Goal: Task Accomplishment & Management: Use online tool/utility

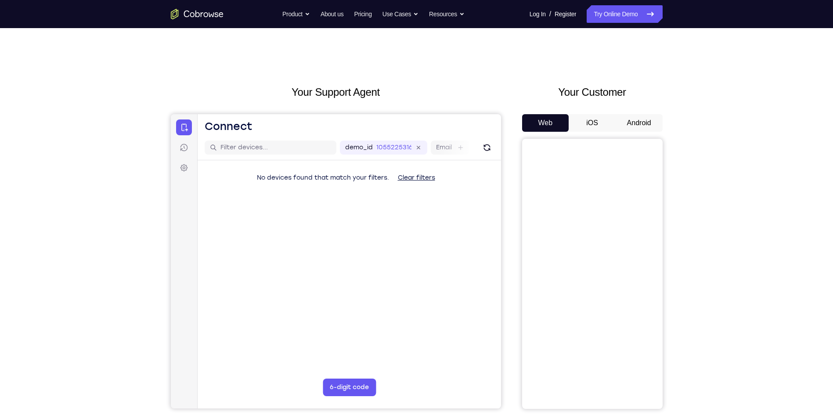
click at [643, 123] on button "Android" at bounding box center [638, 123] width 47 height 18
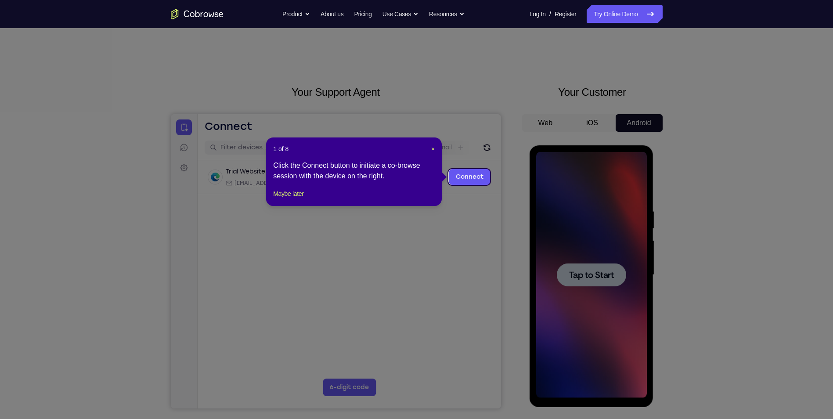
click at [604, 168] on icon at bounding box center [419, 209] width 839 height 419
click at [434, 150] on span "×" at bounding box center [433, 148] width 4 height 7
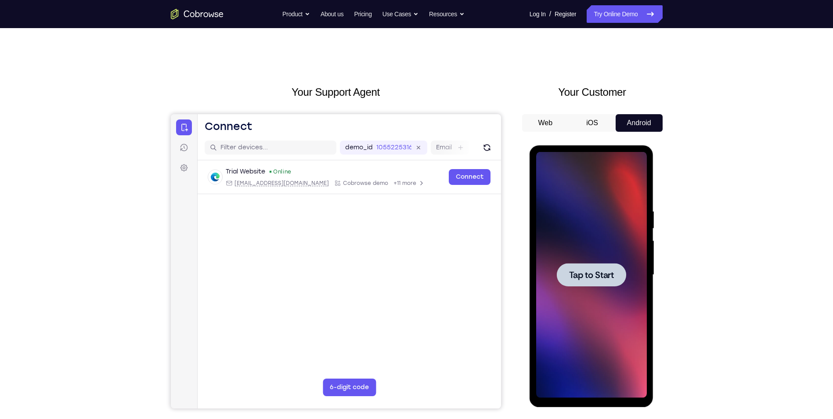
click at [562, 254] on div at bounding box center [591, 275] width 111 height 246
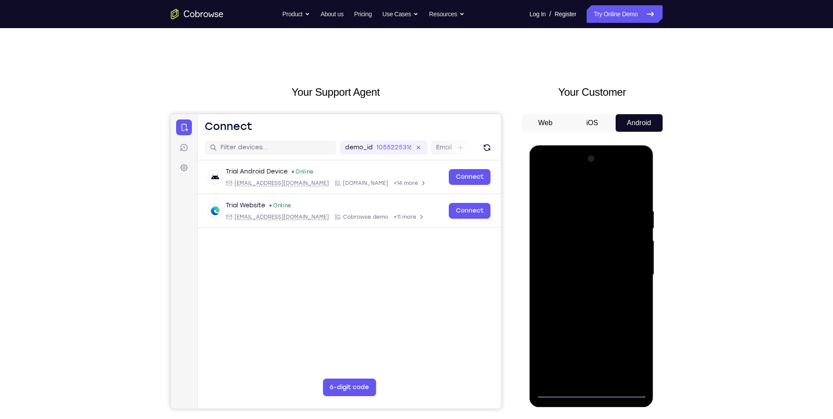
click at [588, 389] on div at bounding box center [591, 275] width 111 height 246
click at [631, 349] on div at bounding box center [591, 275] width 111 height 246
click at [572, 188] on div at bounding box center [591, 275] width 111 height 246
click at [627, 267] on div at bounding box center [591, 275] width 111 height 246
click at [582, 291] on div at bounding box center [591, 275] width 111 height 246
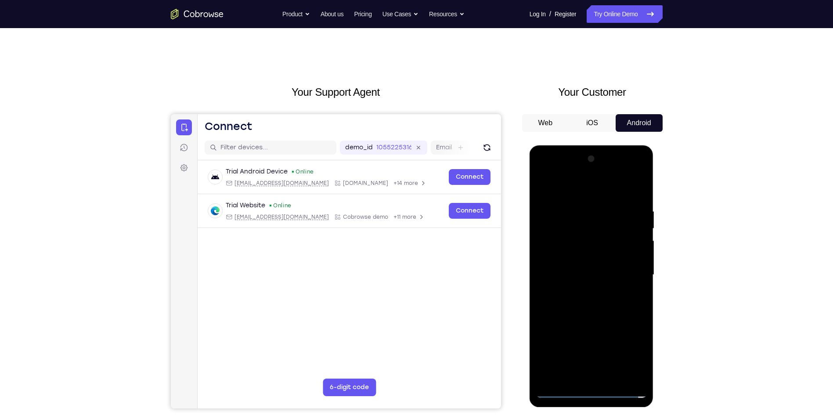
click at [587, 268] on div at bounding box center [591, 275] width 111 height 246
click at [578, 277] on div at bounding box center [591, 275] width 111 height 246
click at [597, 317] on div at bounding box center [591, 275] width 111 height 246
click at [630, 186] on div at bounding box center [591, 275] width 111 height 246
click at [611, 377] on div at bounding box center [591, 275] width 111 height 246
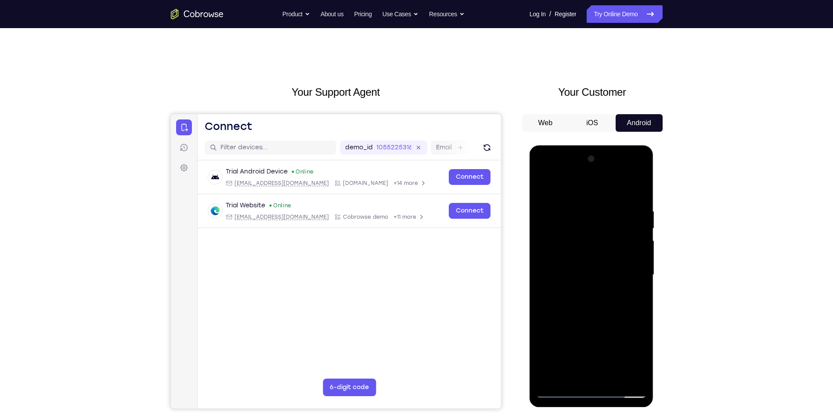
click at [585, 319] on div at bounding box center [591, 275] width 111 height 246
click at [596, 293] on div at bounding box center [591, 275] width 111 height 246
click at [576, 377] on div at bounding box center [591, 275] width 111 height 246
click at [575, 296] on div at bounding box center [591, 275] width 111 height 246
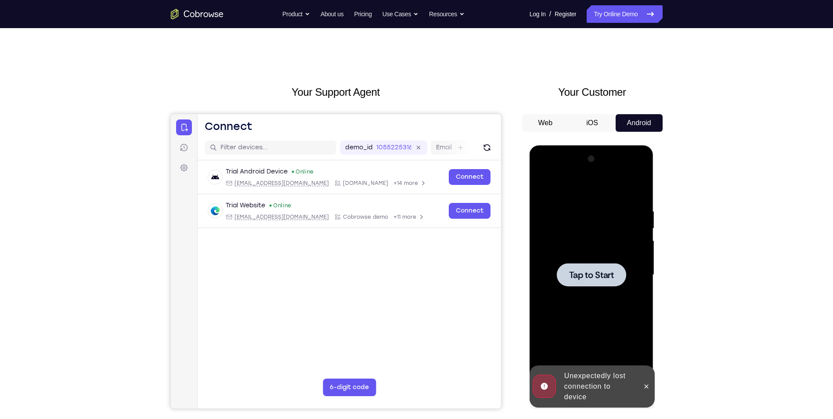
click at [616, 309] on div at bounding box center [591, 275] width 111 height 246
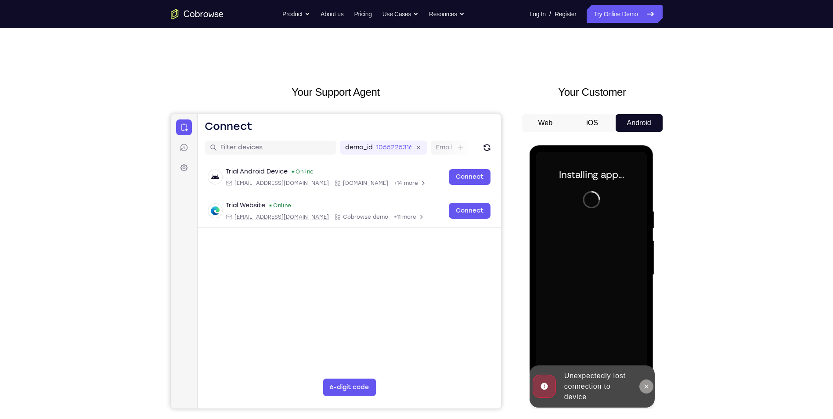
click at [643, 387] on icon at bounding box center [646, 386] width 7 height 7
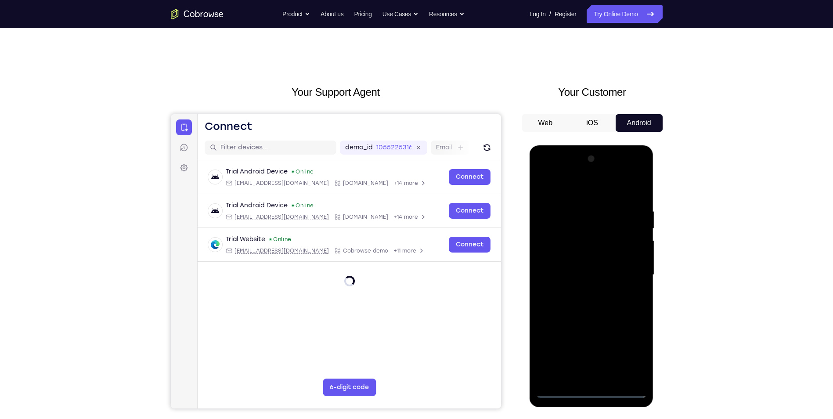
click at [591, 390] on div at bounding box center [591, 275] width 111 height 246
click at [630, 352] on div at bounding box center [591, 275] width 111 height 246
click at [594, 194] on div at bounding box center [591, 275] width 111 height 246
click at [629, 274] on div at bounding box center [591, 275] width 111 height 246
click at [583, 291] on div at bounding box center [591, 275] width 111 height 246
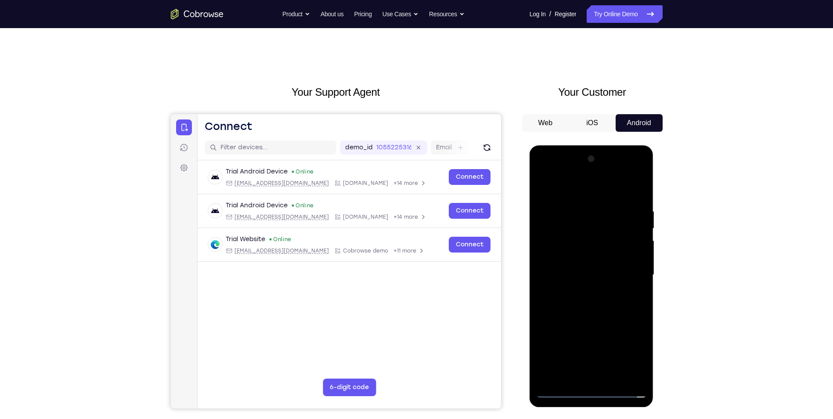
click at [584, 263] on div at bounding box center [591, 275] width 111 height 246
click at [593, 277] on div at bounding box center [591, 275] width 111 height 246
click at [584, 307] on div at bounding box center [591, 275] width 111 height 246
click at [596, 313] on div at bounding box center [591, 275] width 111 height 246
click at [613, 377] on div at bounding box center [591, 275] width 111 height 246
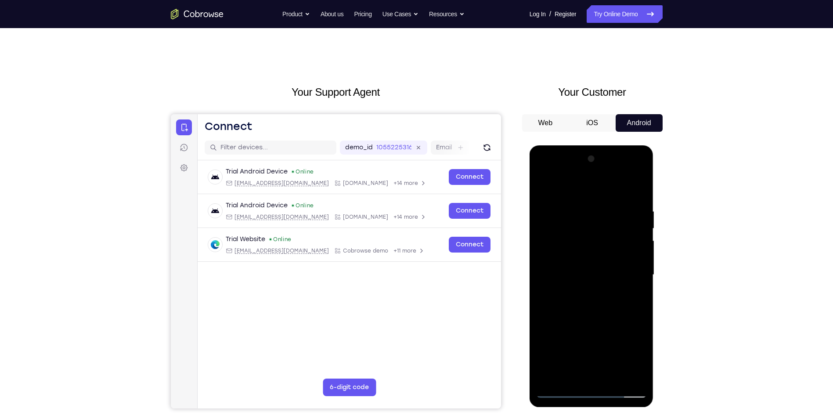
click at [601, 320] on div at bounding box center [591, 275] width 111 height 246
click at [594, 291] on div at bounding box center [591, 275] width 111 height 246
click at [587, 372] on div at bounding box center [591, 275] width 111 height 246
click at [629, 295] on div at bounding box center [591, 275] width 111 height 246
click at [632, 297] on div at bounding box center [591, 275] width 111 height 246
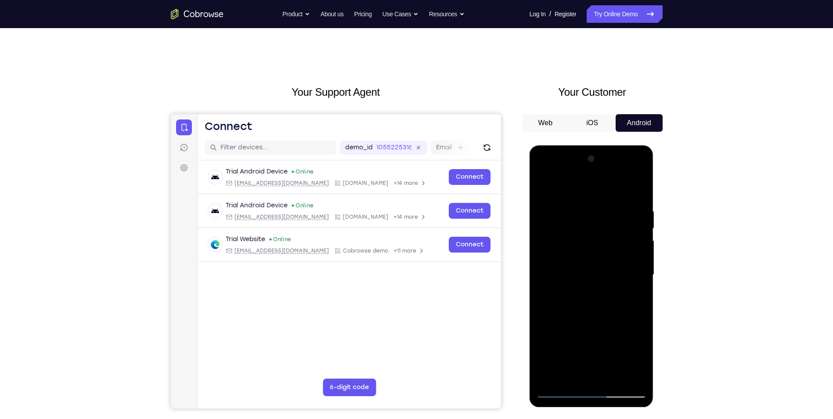
click at [630, 296] on div at bounding box center [591, 275] width 111 height 246
click at [555, 296] on div at bounding box center [591, 275] width 111 height 246
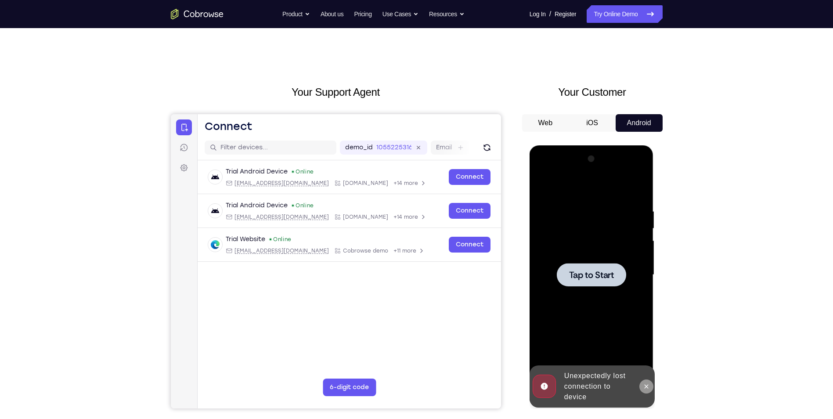
click at [646, 386] on icon at bounding box center [646, 386] width 7 height 7
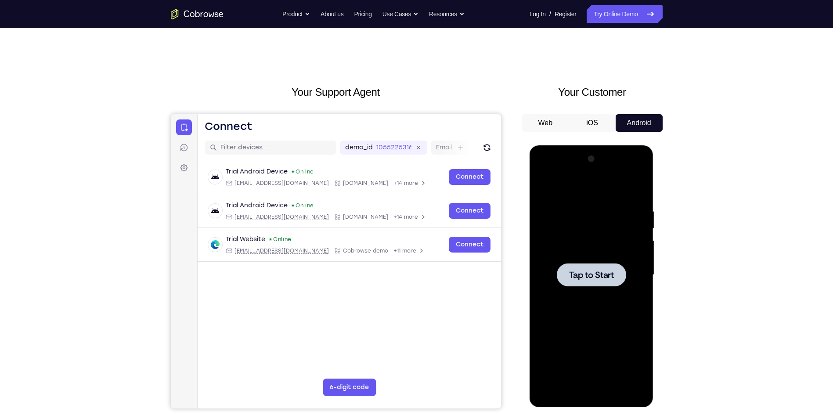
click at [593, 298] on div at bounding box center [591, 275] width 111 height 246
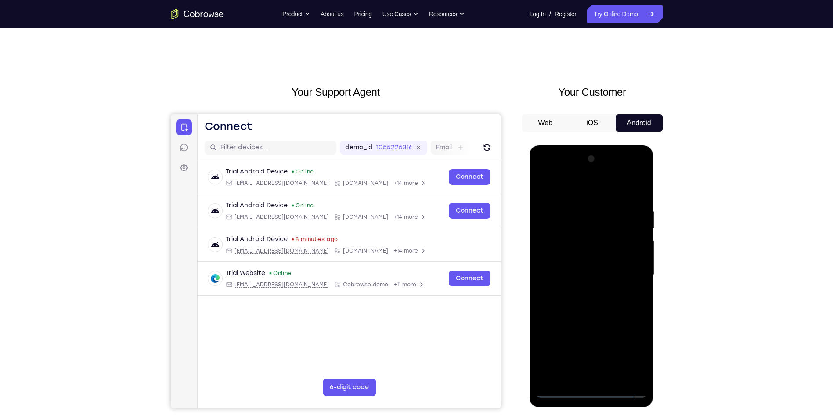
click at [593, 394] on div at bounding box center [591, 275] width 111 height 246
click at [634, 348] on div at bounding box center [591, 275] width 111 height 246
click at [629, 352] on div at bounding box center [591, 275] width 111 height 246
click at [594, 189] on div at bounding box center [591, 275] width 111 height 246
click at [632, 272] on div at bounding box center [591, 275] width 111 height 246
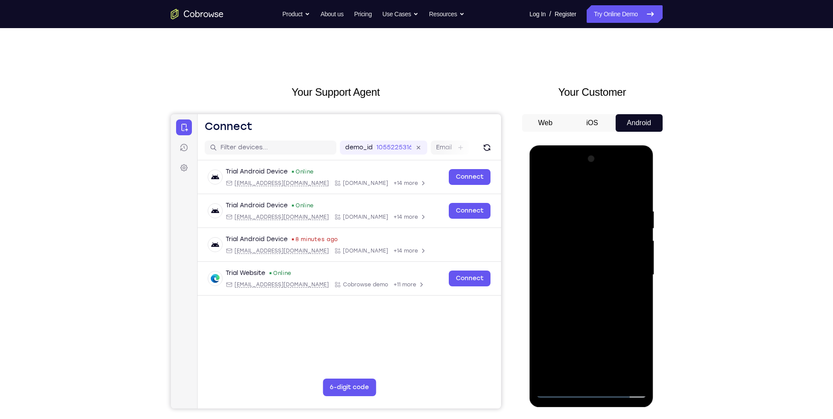
click at [580, 289] on div at bounding box center [591, 275] width 111 height 246
click at [579, 269] on div at bounding box center [591, 275] width 111 height 246
click at [565, 273] on div at bounding box center [591, 275] width 111 height 246
click at [614, 379] on div at bounding box center [591, 275] width 111 height 246
click at [596, 323] on div at bounding box center [591, 275] width 111 height 246
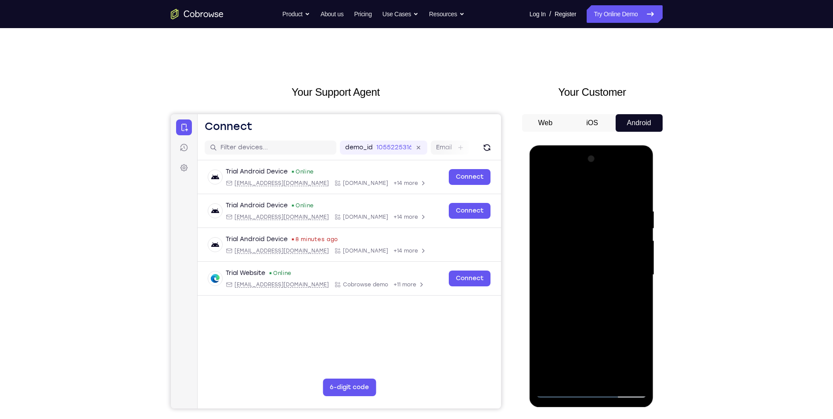
click at [577, 274] on div at bounding box center [591, 275] width 111 height 246
click at [633, 295] on div at bounding box center [591, 275] width 111 height 246
click at [631, 190] on div at bounding box center [591, 275] width 111 height 246
click at [544, 187] on div at bounding box center [591, 275] width 111 height 246
click at [584, 290] on div at bounding box center [591, 275] width 111 height 246
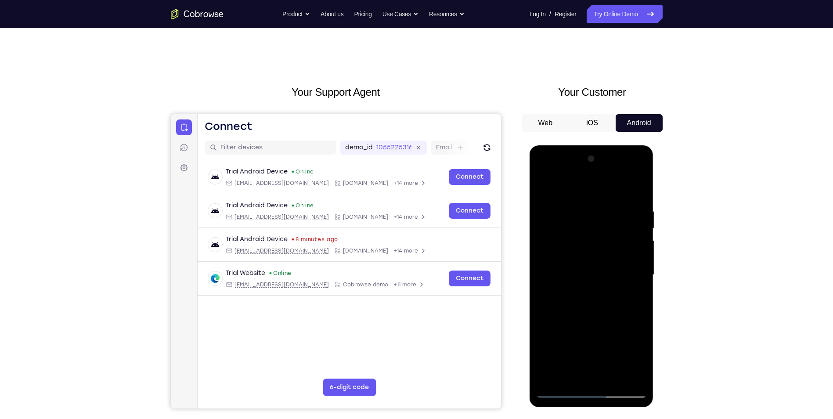
click at [633, 295] on div at bounding box center [591, 275] width 111 height 246
click at [629, 297] on div at bounding box center [591, 275] width 111 height 246
click at [565, 245] on div at bounding box center [591, 275] width 111 height 246
click at [570, 323] on div at bounding box center [591, 275] width 111 height 246
click at [634, 295] on div at bounding box center [591, 275] width 111 height 246
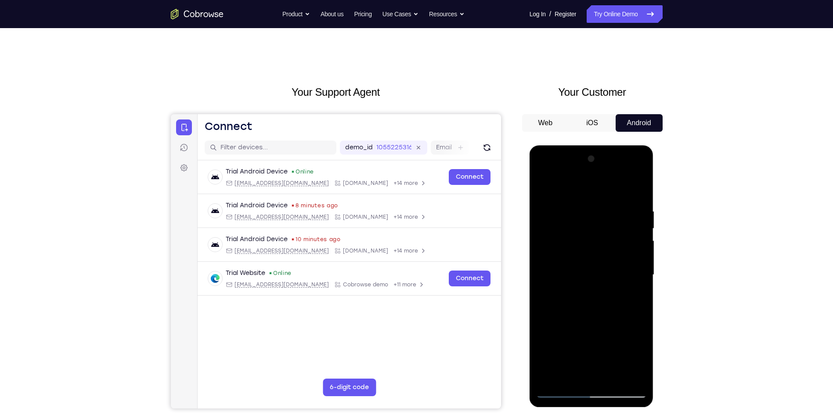
click at [539, 187] on div at bounding box center [591, 275] width 111 height 246
drag, startPoint x: 595, startPoint y: 343, endPoint x: 597, endPoint y: 276, distance: 67.2
click at [597, 276] on div at bounding box center [591, 275] width 111 height 246
drag, startPoint x: 591, startPoint y: 286, endPoint x: 594, endPoint y: 354, distance: 68.1
click at [594, 354] on div at bounding box center [591, 275] width 111 height 246
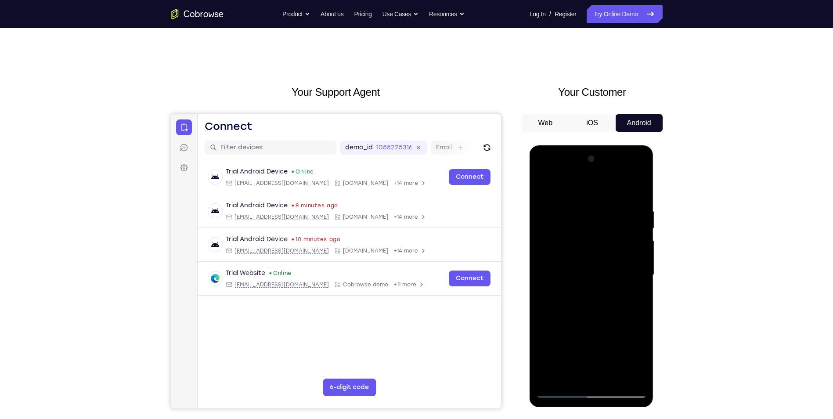
click at [584, 300] on div at bounding box center [591, 275] width 111 height 246
click at [541, 190] on div at bounding box center [591, 275] width 111 height 246
drag, startPoint x: 585, startPoint y: 331, endPoint x: 595, endPoint y: 237, distance: 94.9
click at [595, 237] on div at bounding box center [591, 275] width 111 height 246
click at [582, 369] on div at bounding box center [591, 275] width 111 height 246
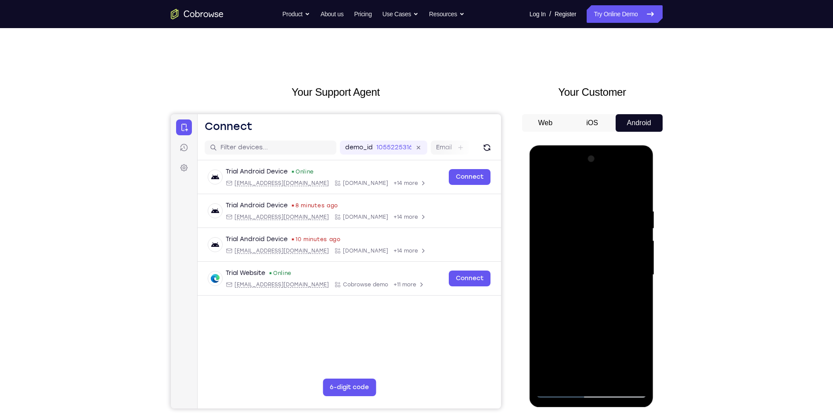
click at [557, 191] on div at bounding box center [591, 275] width 111 height 246
click at [590, 312] on div at bounding box center [591, 275] width 111 height 246
click at [637, 199] on div at bounding box center [591, 275] width 111 height 246
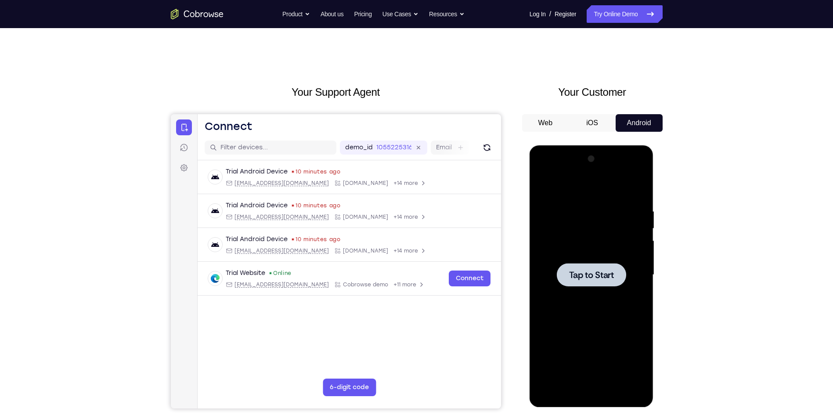
click at [569, 257] on div at bounding box center [591, 275] width 111 height 246
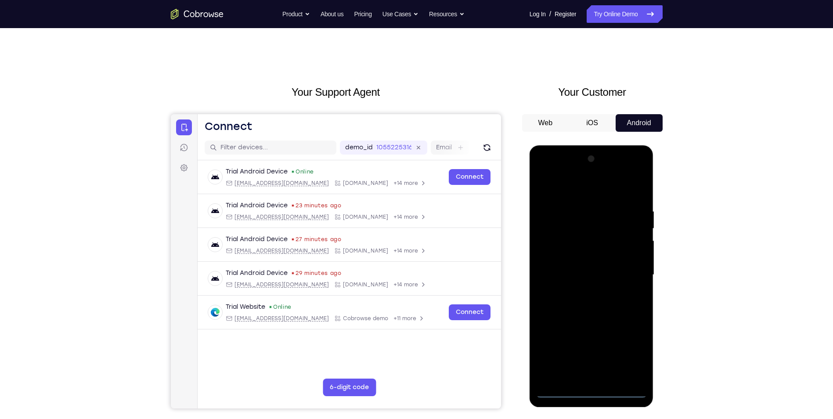
click at [593, 388] on div at bounding box center [591, 275] width 111 height 246
click at [592, 388] on div at bounding box center [591, 275] width 111 height 246
click at [626, 348] on div at bounding box center [591, 275] width 111 height 246
click at [586, 191] on div at bounding box center [591, 275] width 111 height 246
click at [627, 270] on div at bounding box center [591, 275] width 111 height 246
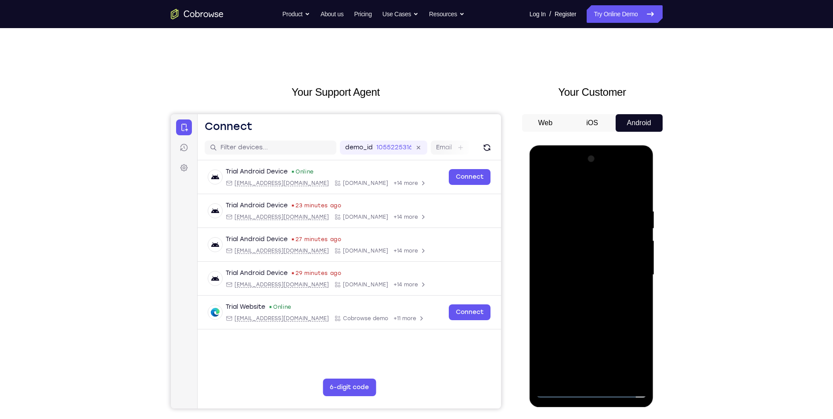
click at [580, 290] on div at bounding box center [591, 275] width 111 height 246
click at [580, 291] on div at bounding box center [591, 275] width 111 height 246
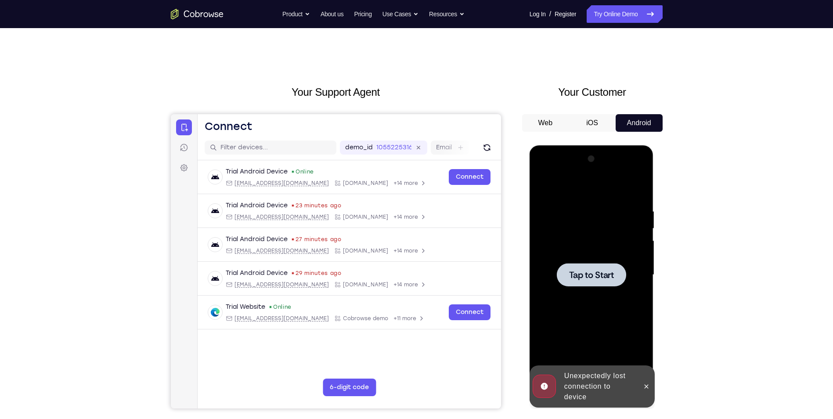
click at [636, 323] on div at bounding box center [591, 275] width 111 height 246
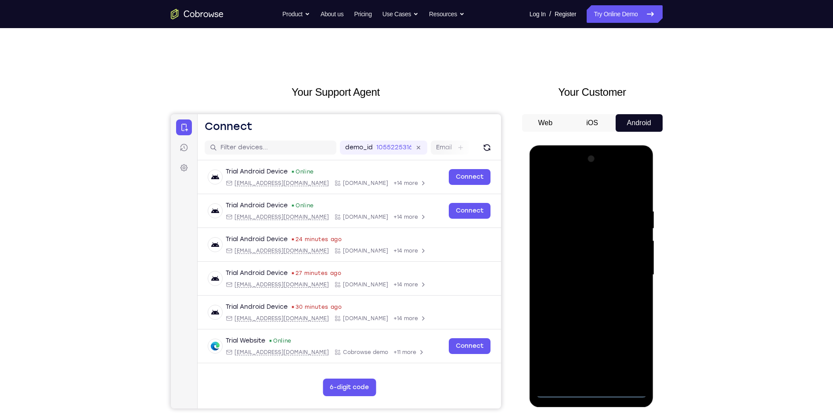
click at [589, 391] on div at bounding box center [591, 275] width 111 height 246
click at [624, 353] on div at bounding box center [591, 275] width 111 height 246
click at [583, 194] on div at bounding box center [591, 275] width 111 height 246
click at [626, 272] on div at bounding box center [591, 275] width 111 height 246
click at [601, 378] on div at bounding box center [591, 275] width 111 height 246
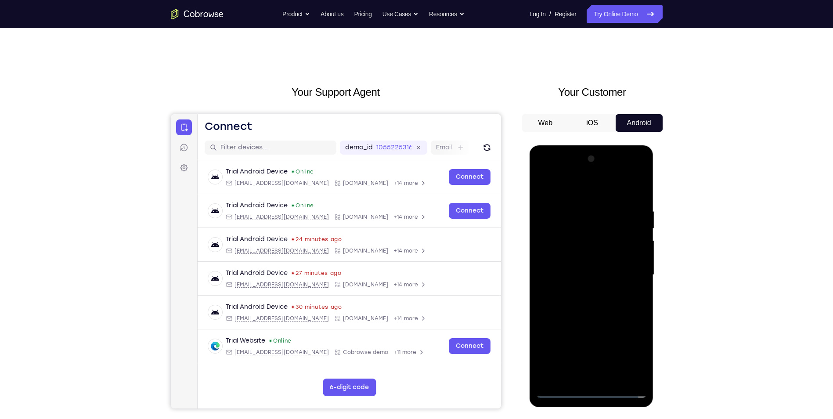
click at [580, 262] on div at bounding box center [591, 275] width 111 height 246
click at [602, 275] on div at bounding box center [591, 275] width 111 height 246
click at [596, 320] on div at bounding box center [591, 275] width 111 height 246
click at [615, 382] on div at bounding box center [591, 275] width 111 height 246
click at [611, 379] on div at bounding box center [591, 275] width 111 height 246
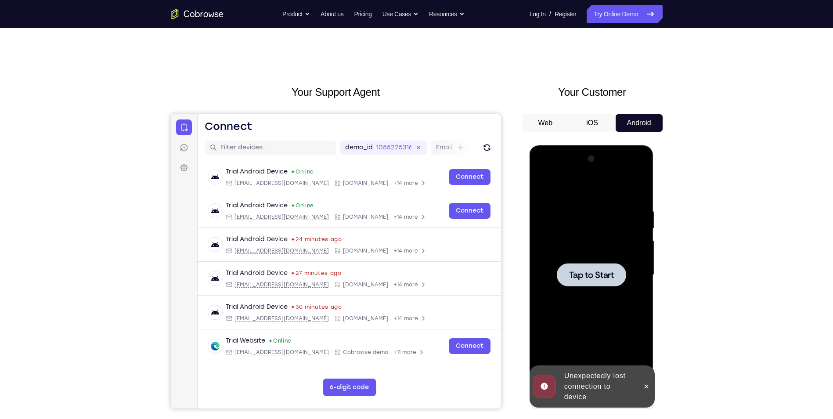
click at [610, 292] on div at bounding box center [591, 275] width 111 height 246
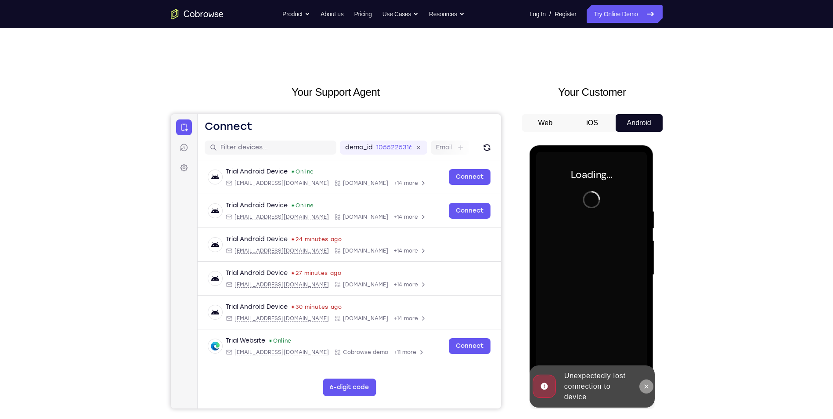
click at [644, 387] on icon at bounding box center [646, 386] width 7 height 7
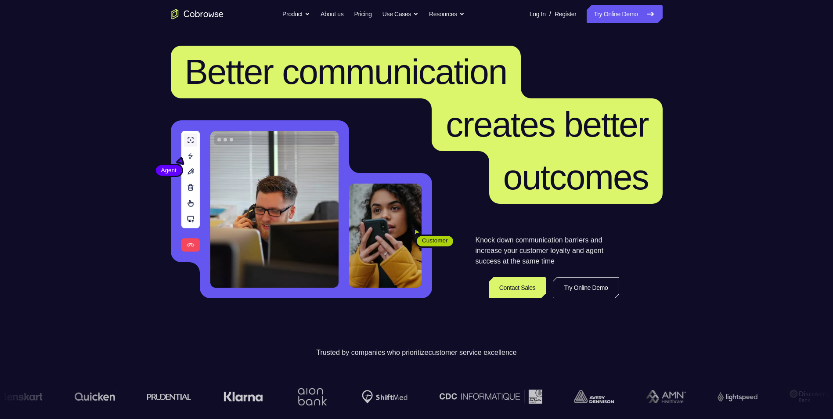
click at [623, 7] on link "Try Online Demo" at bounding box center [623, 14] width 75 height 18
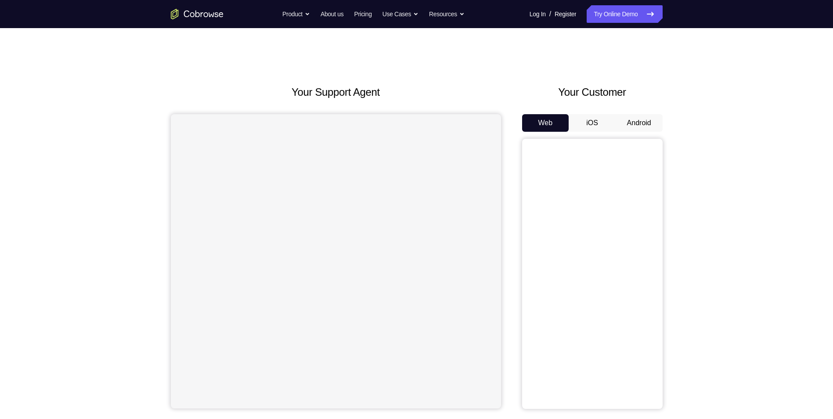
click at [634, 127] on button "Android" at bounding box center [638, 123] width 47 height 18
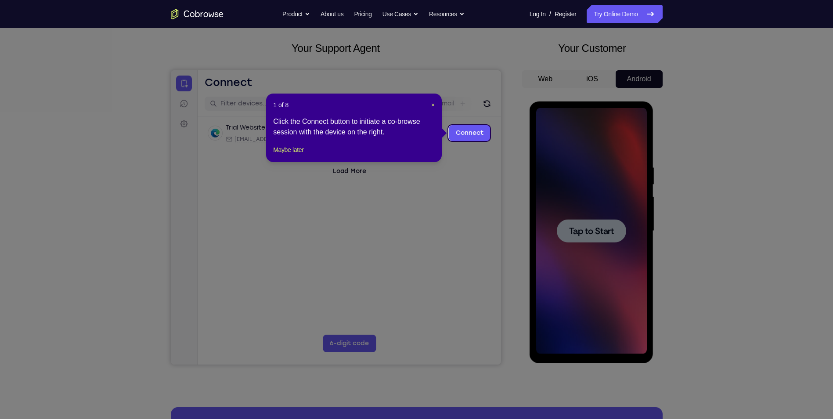
click at [512, 178] on icon at bounding box center [419, 209] width 839 height 419
click at [433, 106] on span "×" at bounding box center [433, 104] width 4 height 7
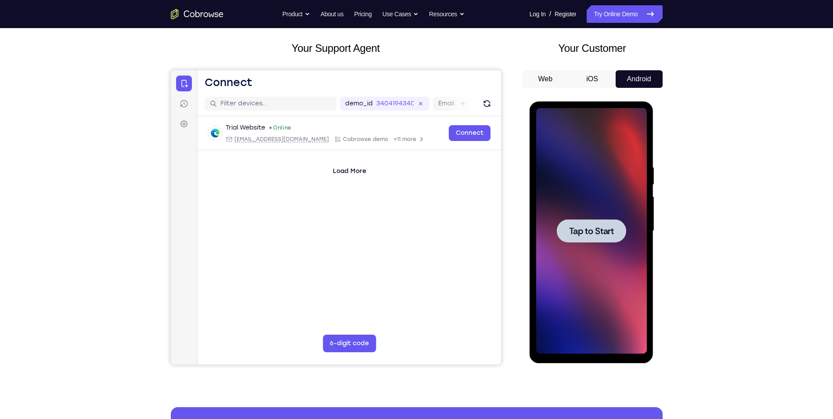
click at [604, 246] on div at bounding box center [591, 231] width 111 height 246
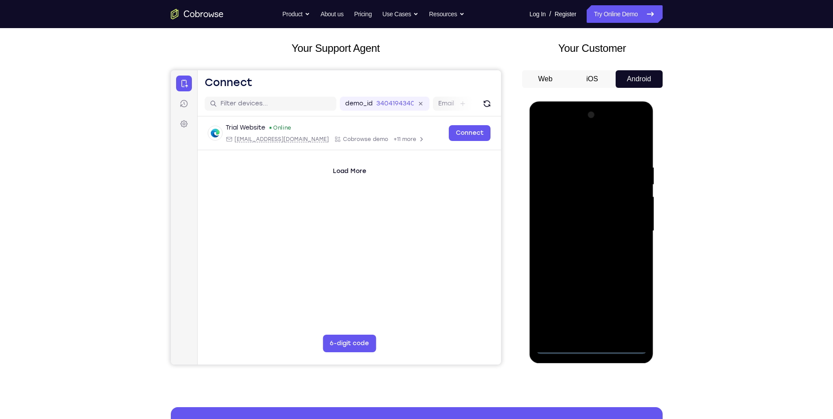
click at [585, 348] on div at bounding box center [591, 231] width 111 height 246
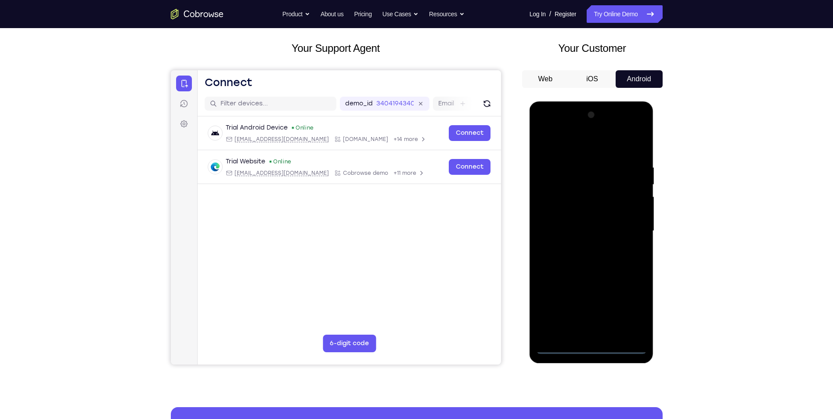
click at [628, 311] on div at bounding box center [591, 231] width 111 height 246
click at [589, 148] on div at bounding box center [591, 231] width 111 height 246
click at [626, 228] on div at bounding box center [591, 231] width 111 height 246
click at [580, 248] on div at bounding box center [591, 231] width 111 height 246
click at [569, 221] on div at bounding box center [591, 231] width 111 height 246
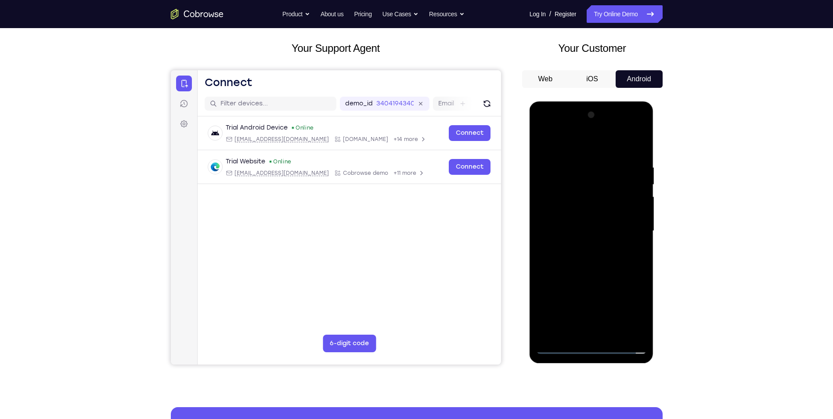
click at [570, 215] on div at bounding box center [591, 231] width 111 height 246
click at [622, 185] on div at bounding box center [591, 231] width 111 height 246
click at [591, 346] on div at bounding box center [591, 231] width 111 height 246
click at [632, 307] on div at bounding box center [591, 231] width 111 height 246
click at [581, 153] on div at bounding box center [591, 231] width 111 height 246
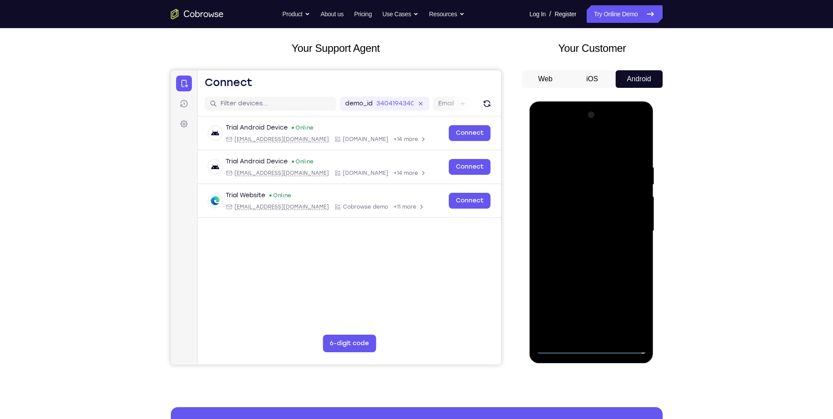
click at [631, 226] on div at bounding box center [591, 231] width 111 height 246
click at [578, 246] on div at bounding box center [591, 231] width 111 height 246
click at [585, 224] on div at bounding box center [591, 231] width 111 height 246
click at [589, 230] on div at bounding box center [591, 231] width 111 height 246
click at [561, 256] on div at bounding box center [591, 231] width 111 height 246
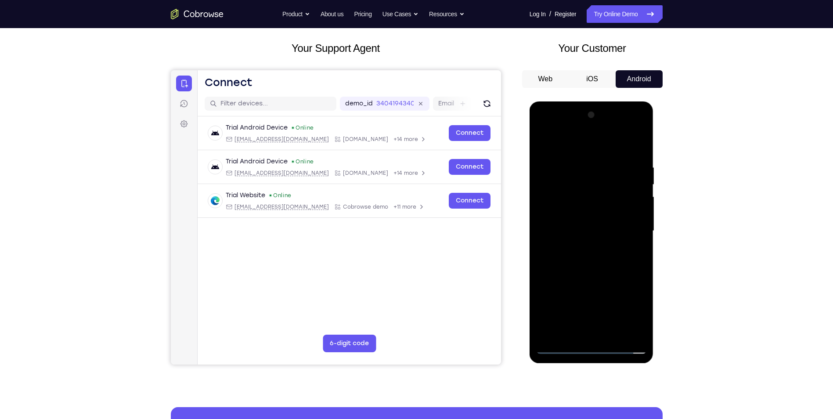
click at [569, 256] on div at bounding box center [591, 231] width 111 height 246
click at [599, 274] on div at bounding box center [591, 231] width 111 height 246
click at [606, 271] on div at bounding box center [591, 231] width 111 height 246
click at [614, 332] on div at bounding box center [591, 231] width 111 height 246
click at [593, 279] on div at bounding box center [591, 231] width 111 height 246
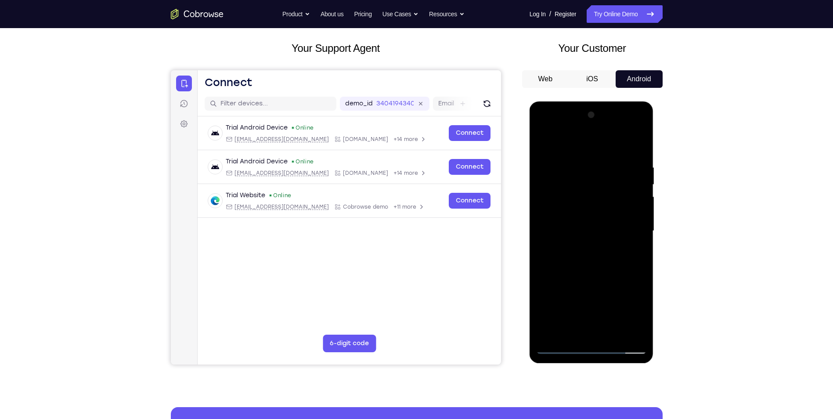
click at [593, 230] on div at bounding box center [591, 231] width 111 height 246
click at [607, 302] on div at bounding box center [591, 231] width 111 height 246
click at [590, 300] on div at bounding box center [591, 231] width 111 height 246
click at [638, 313] on div at bounding box center [591, 231] width 111 height 246
click at [635, 252] on div at bounding box center [591, 231] width 111 height 246
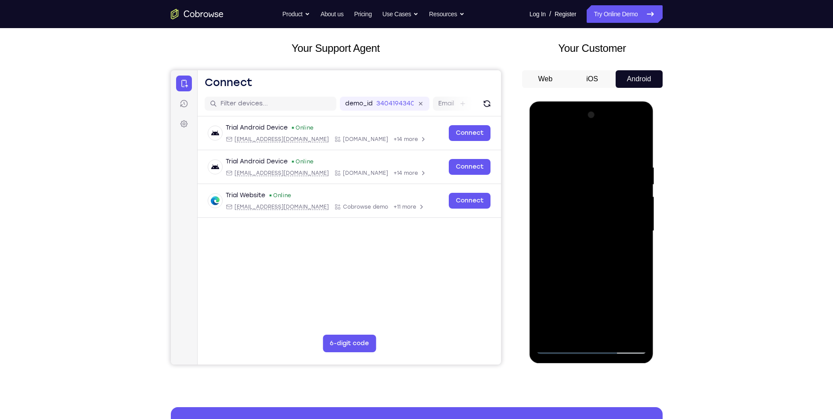
click at [633, 254] on div at bounding box center [591, 231] width 111 height 246
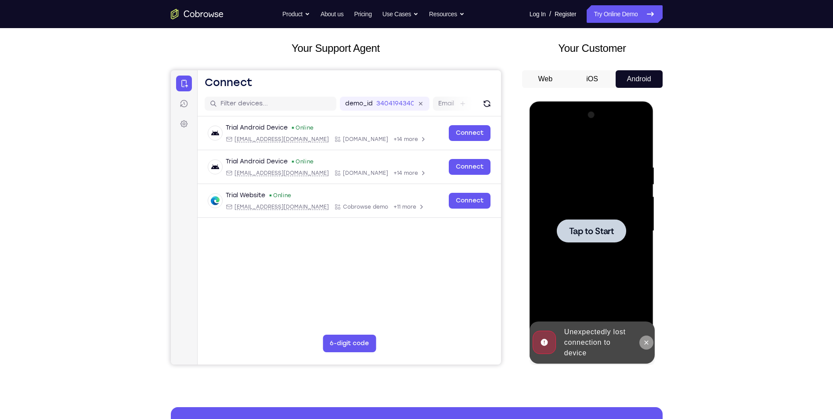
click at [649, 339] on icon at bounding box center [646, 342] width 7 height 7
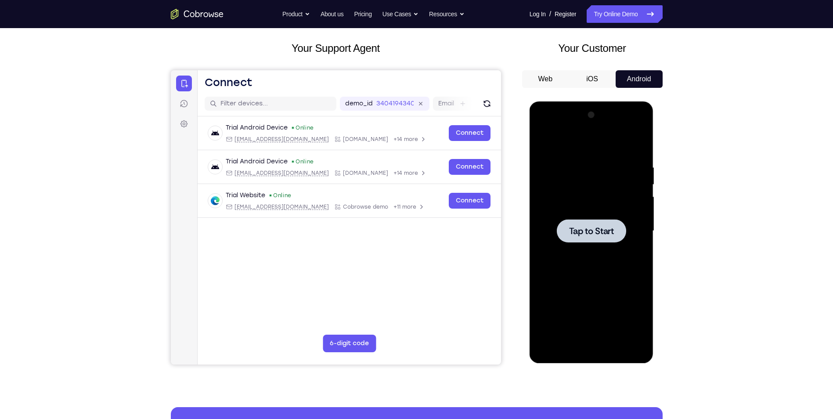
click at [614, 228] on span "Tap to Start" at bounding box center [591, 230] width 45 height 9
click at [589, 347] on div at bounding box center [591, 231] width 111 height 246
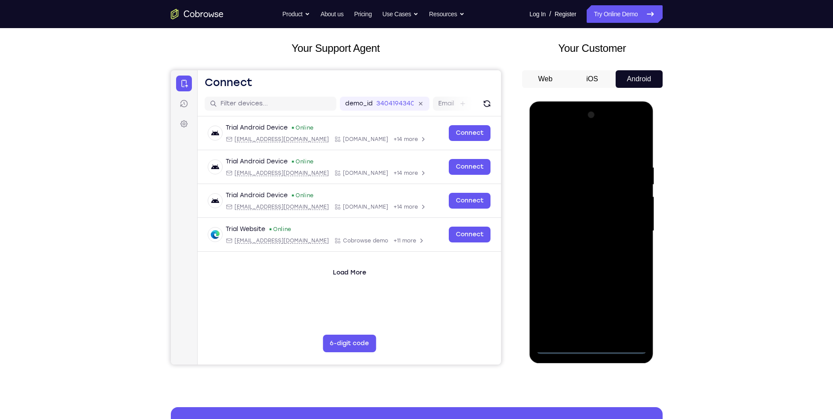
click at [634, 312] on div at bounding box center [591, 231] width 111 height 246
click at [581, 147] on div at bounding box center [591, 231] width 111 height 246
click at [629, 232] on div at bounding box center [591, 231] width 111 height 246
click at [601, 336] on div at bounding box center [591, 231] width 111 height 246
click at [587, 222] on div at bounding box center [591, 231] width 111 height 246
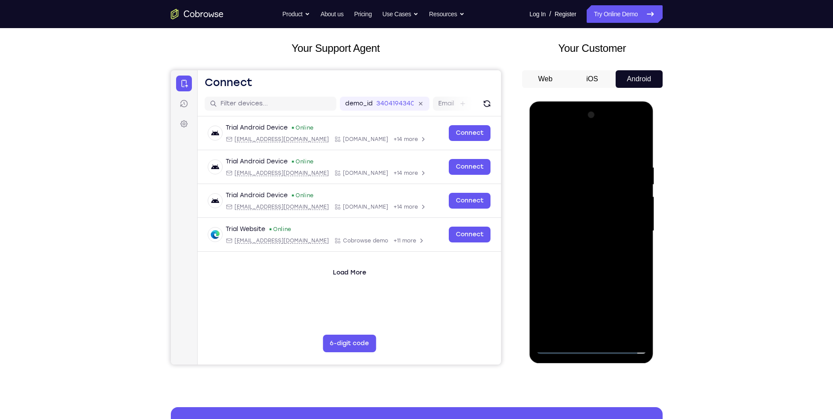
click at [580, 243] on div at bounding box center [591, 231] width 111 height 246
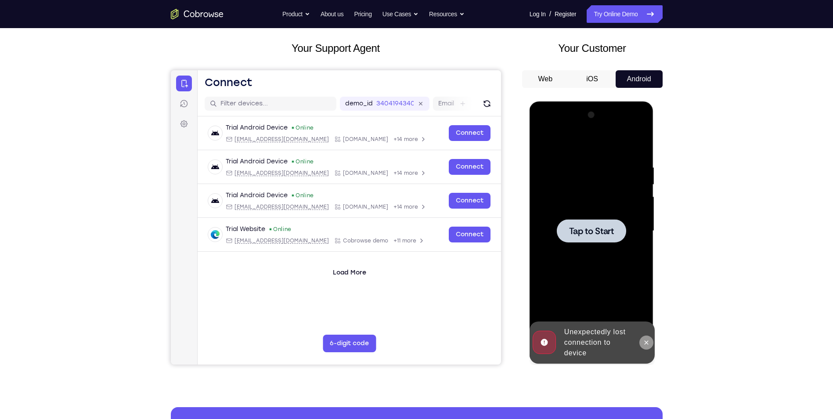
click at [647, 344] on icon at bounding box center [646, 342] width 7 height 7
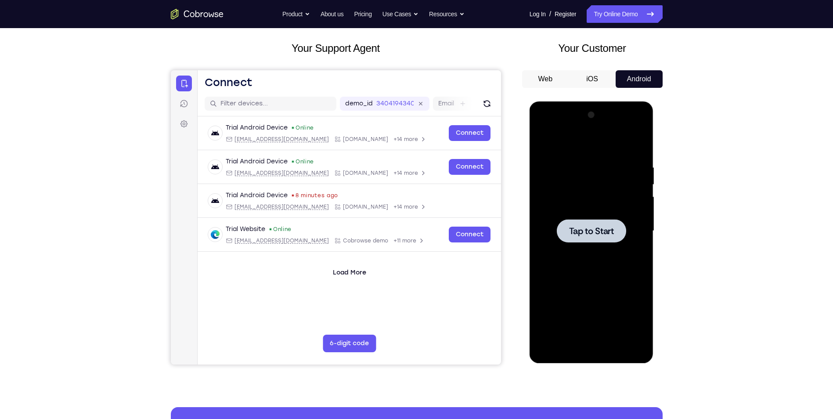
click at [600, 253] on div at bounding box center [591, 231] width 111 height 246
click at [588, 349] on div at bounding box center [591, 231] width 111 height 246
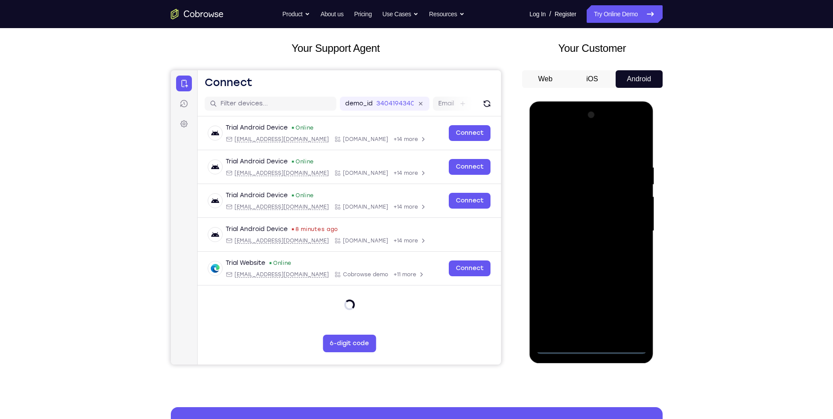
click at [634, 311] on div at bounding box center [591, 231] width 111 height 246
click at [574, 143] on div at bounding box center [591, 231] width 111 height 246
click at [623, 229] on div at bounding box center [591, 231] width 111 height 246
click at [583, 248] on div at bounding box center [591, 231] width 111 height 246
click at [612, 221] on div at bounding box center [591, 231] width 111 height 246
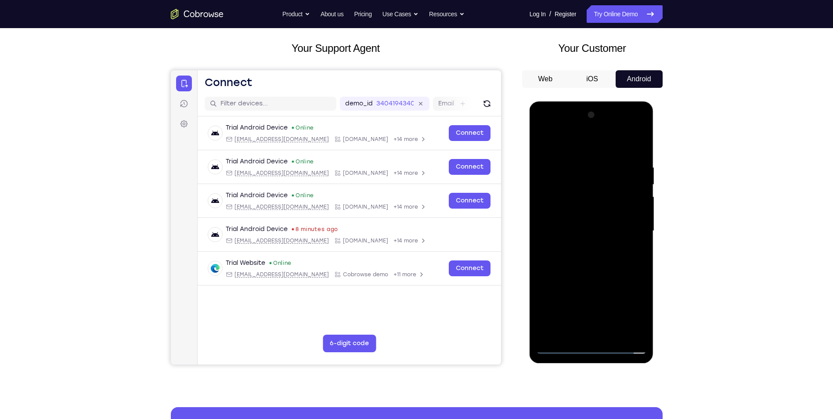
click at [616, 228] on div at bounding box center [591, 231] width 111 height 246
click at [608, 256] on div at bounding box center [591, 231] width 111 height 246
click at [612, 334] on div at bounding box center [591, 231] width 111 height 246
click at [589, 276] on div at bounding box center [591, 231] width 111 height 246
click at [593, 242] on div at bounding box center [591, 231] width 111 height 246
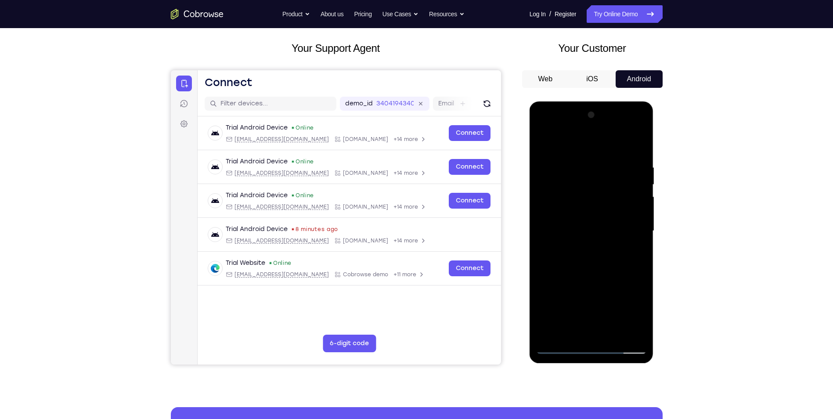
click at [638, 255] on div at bounding box center [591, 231] width 111 height 246
click at [633, 254] on div at bounding box center [591, 231] width 111 height 246
click at [636, 252] on div at bounding box center [591, 231] width 111 height 246
click at [542, 142] on div at bounding box center [591, 231] width 111 height 246
drag, startPoint x: 582, startPoint y: 293, endPoint x: 579, endPoint y: 237, distance: 56.2
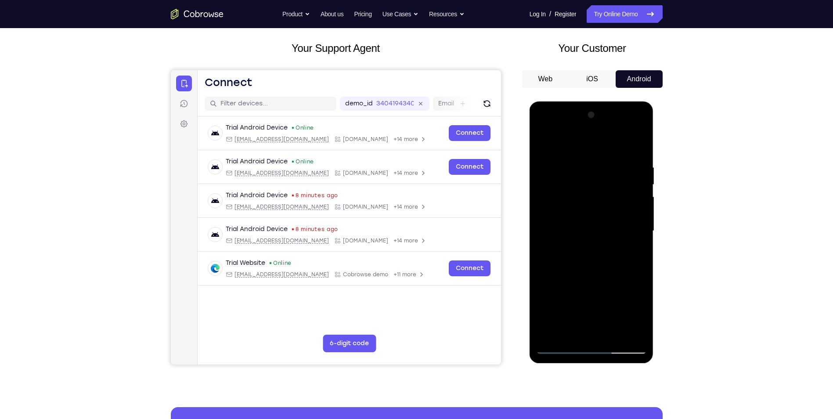
click at [579, 237] on div at bounding box center [591, 231] width 111 height 246
click at [545, 141] on div at bounding box center [591, 231] width 111 height 246
click at [544, 142] on div at bounding box center [591, 231] width 111 height 246
drag, startPoint x: 565, startPoint y: 244, endPoint x: 566, endPoint y: 311, distance: 67.6
click at [566, 311] on div at bounding box center [591, 231] width 111 height 246
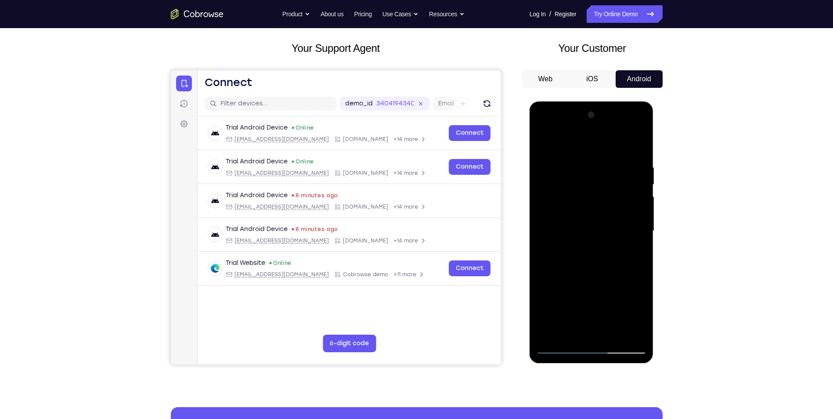
click at [576, 271] on div at bounding box center [591, 231] width 111 height 246
drag, startPoint x: 614, startPoint y: 162, endPoint x: 552, endPoint y: 161, distance: 61.4
click at [552, 161] on div at bounding box center [591, 231] width 111 height 246
click at [590, 162] on div at bounding box center [591, 231] width 111 height 246
click at [565, 160] on div at bounding box center [591, 231] width 111 height 246
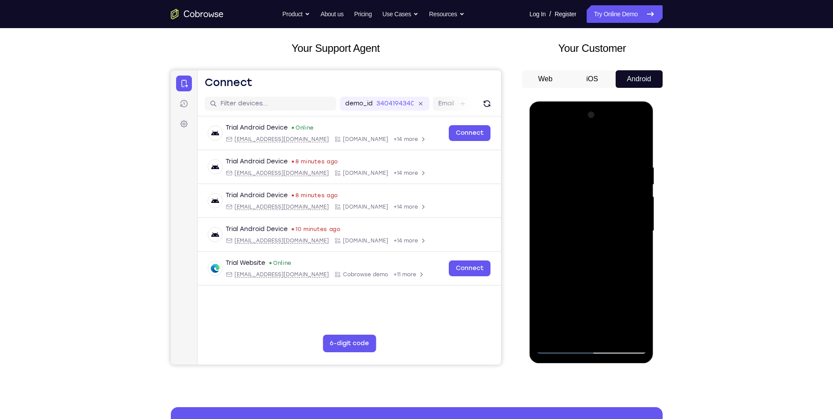
click at [543, 209] on div at bounding box center [591, 231] width 111 height 246
click at [543, 212] on div at bounding box center [591, 231] width 111 height 246
click at [543, 215] on div at bounding box center [591, 231] width 111 height 246
drag, startPoint x: 543, startPoint y: 215, endPoint x: 744, endPoint y: 217, distance: 200.1
click at [654, 217] on html "Online web based iOS Simulators and Android Emulators. Run iPhone, iPad, Mobile…" at bounding box center [591, 232] width 125 height 263
